Goal: Task Accomplishment & Management: Use online tool/utility

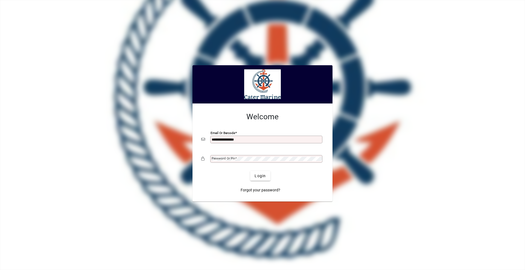
type input "**********"
click at [250, 171] on button "Login" at bounding box center [260, 176] width 20 height 10
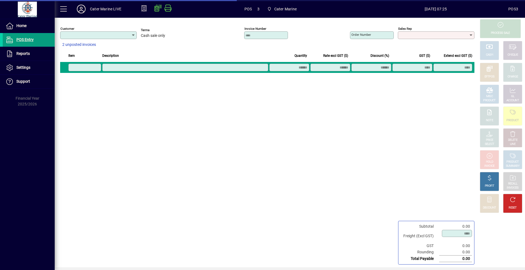
type input "**********"
